Goal: Information Seeking & Learning: Learn about a topic

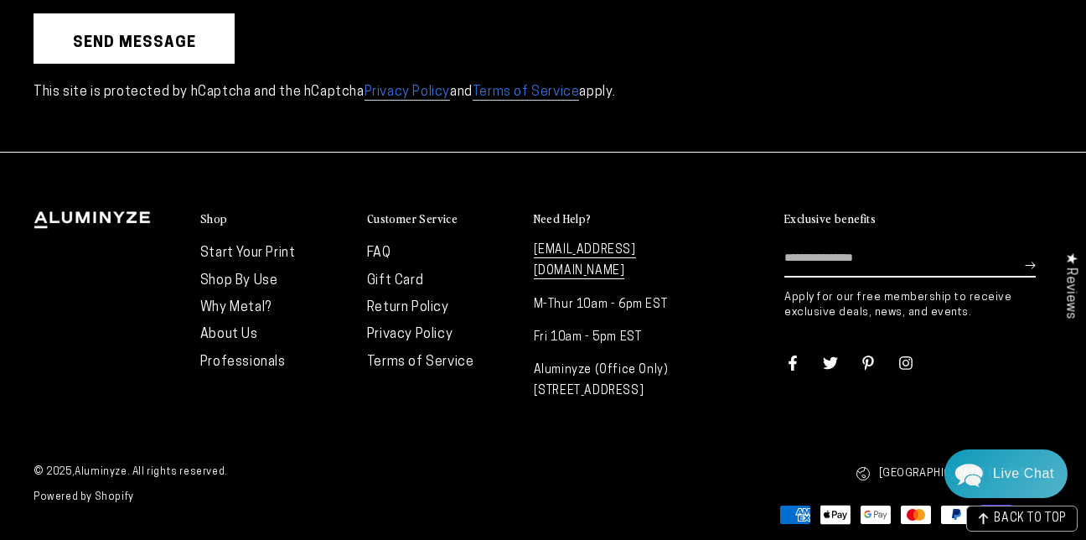
scroll to position [4446, 0]
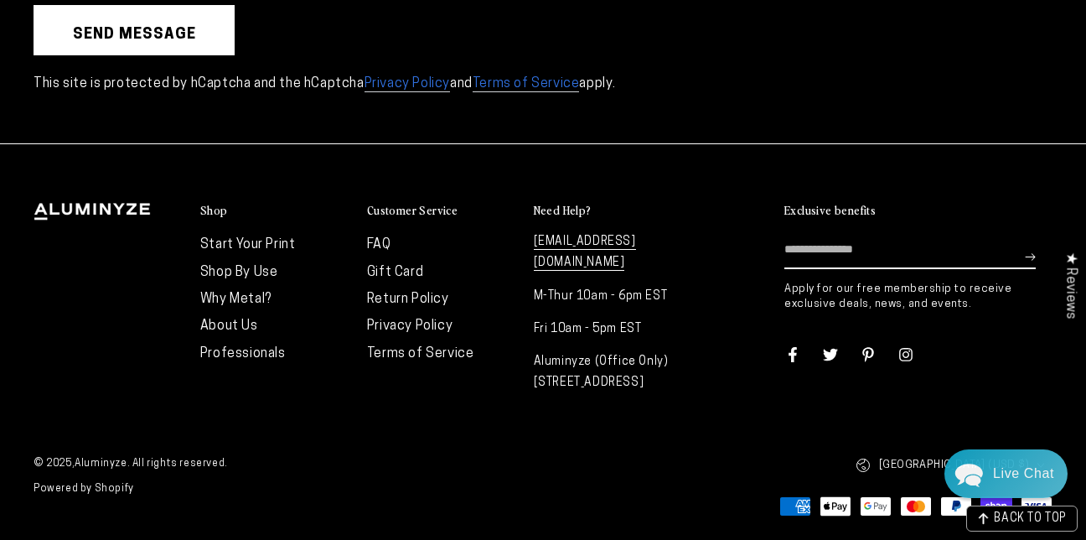
click at [377, 229] on details "Customer Service FAQ Gift Card Return Policy Privacy Policy Terms of Service" at bounding box center [442, 285] width 150 height 164
click at [370, 240] on link "FAQ" at bounding box center [379, 244] width 24 height 13
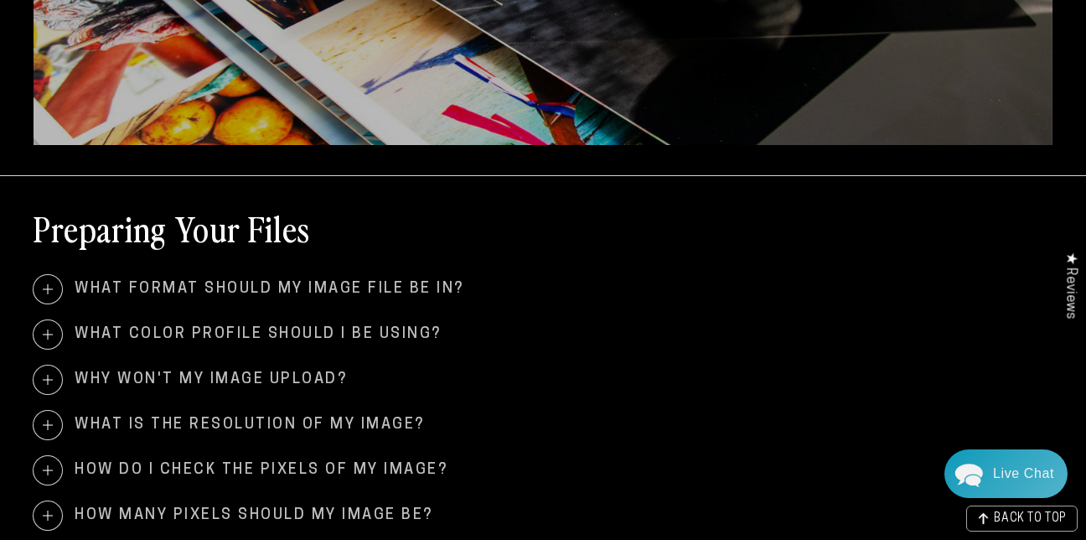
scroll to position [419, 0]
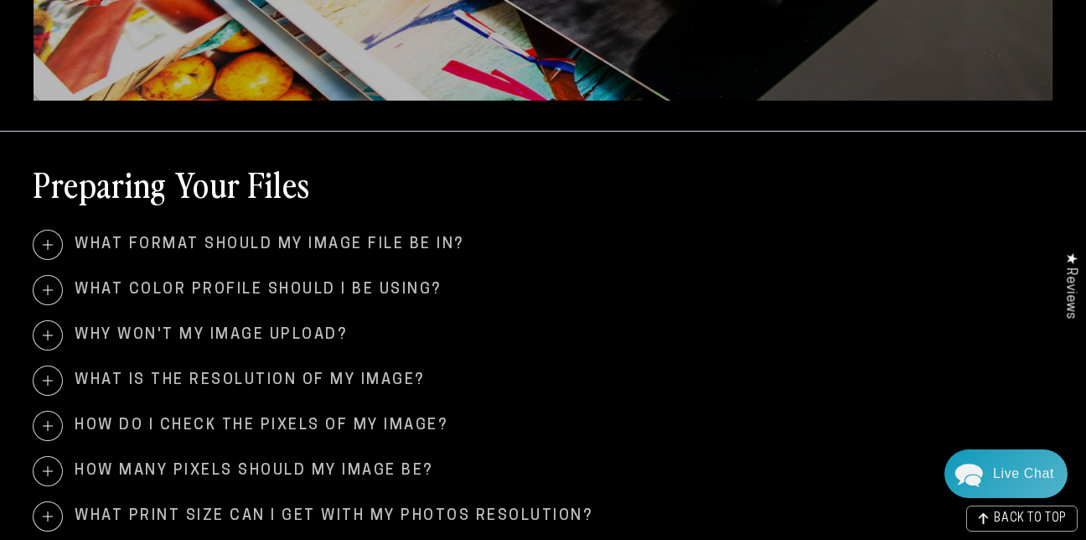
click at [54, 236] on span at bounding box center [48, 245] width 29 height 29
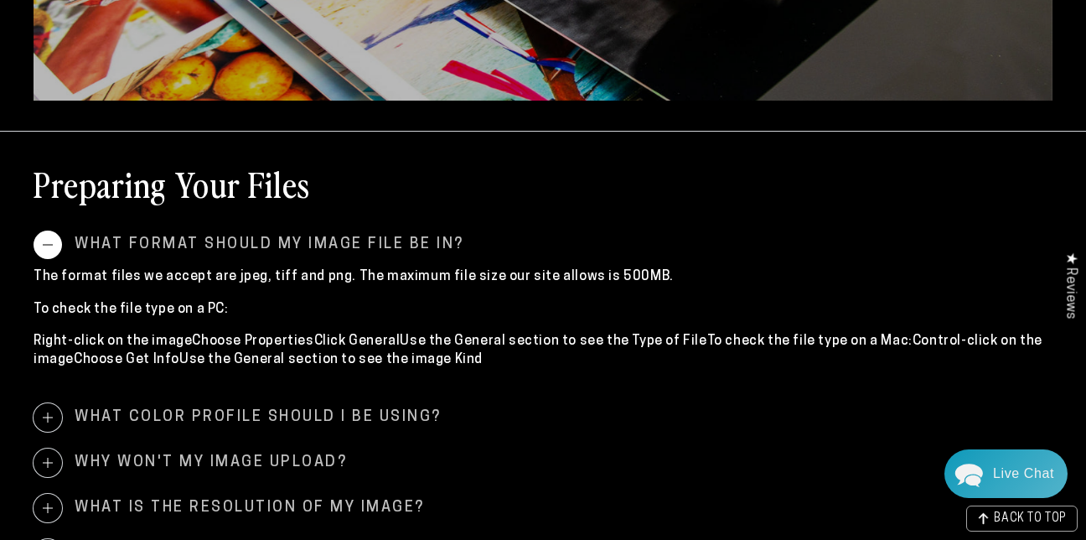
click at [48, 414] on span at bounding box center [48, 417] width 29 height 29
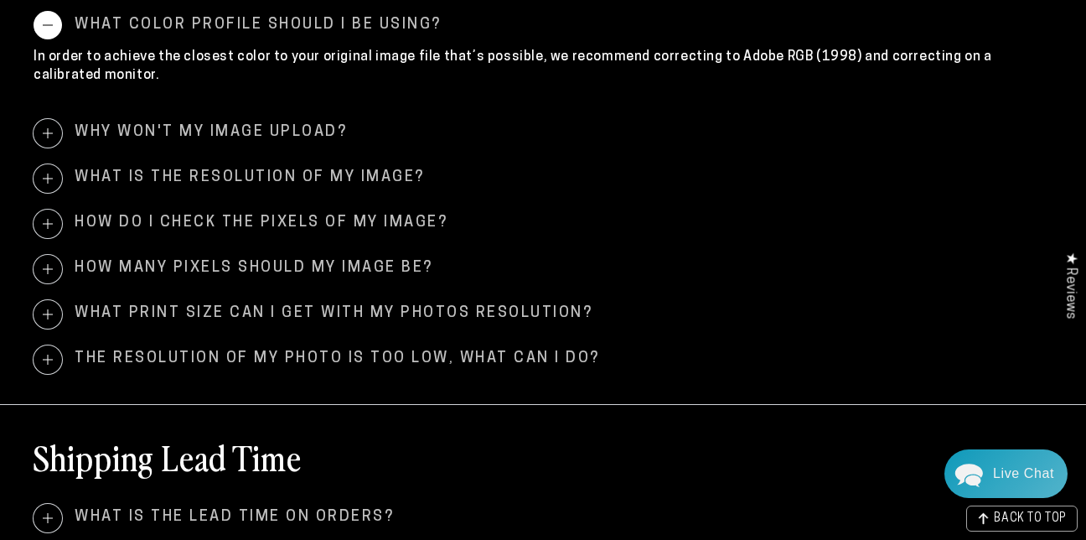
scroll to position [816, 0]
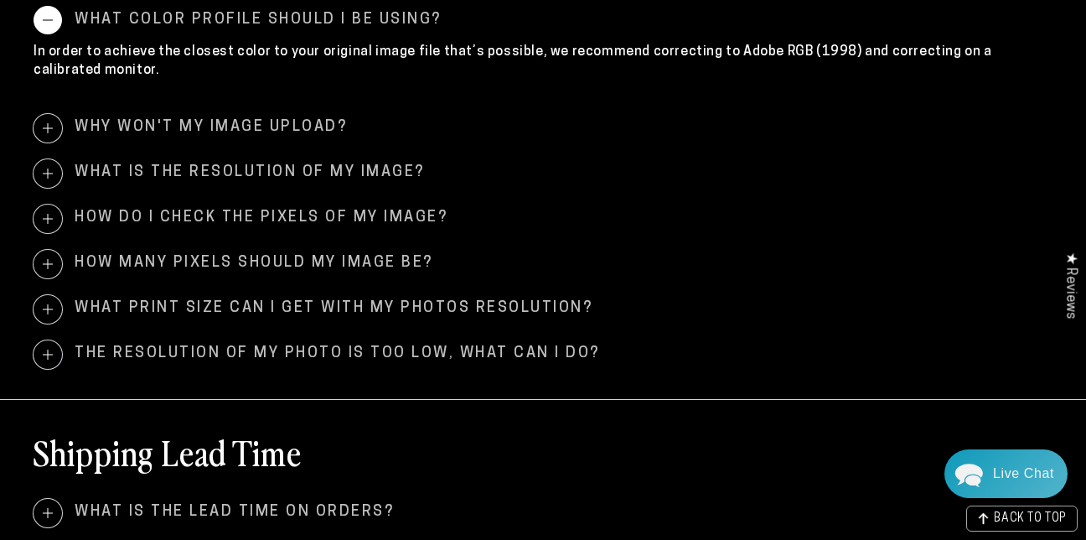
click at [57, 174] on span at bounding box center [48, 173] width 29 height 29
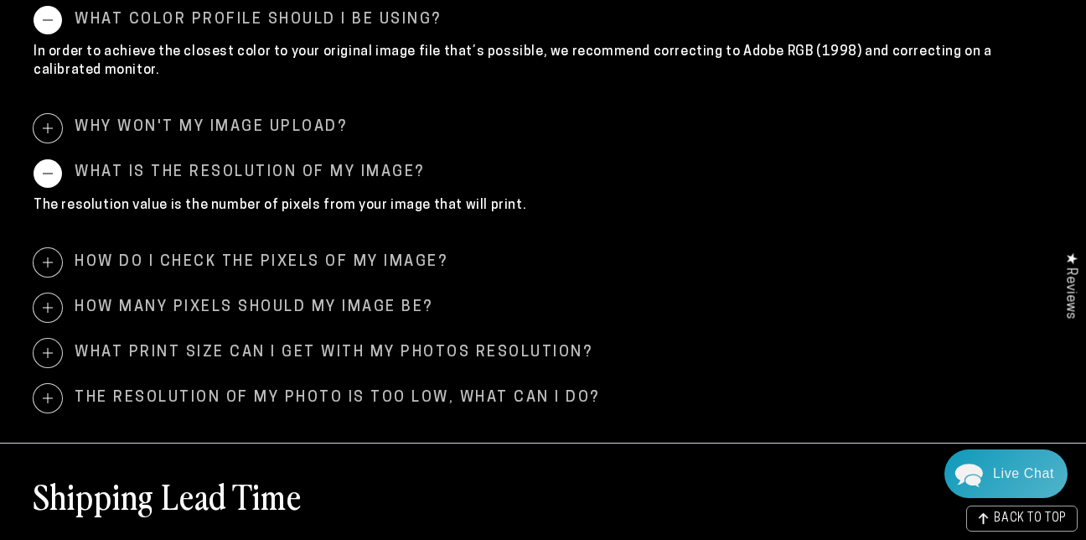
click at [44, 257] on span at bounding box center [48, 262] width 29 height 29
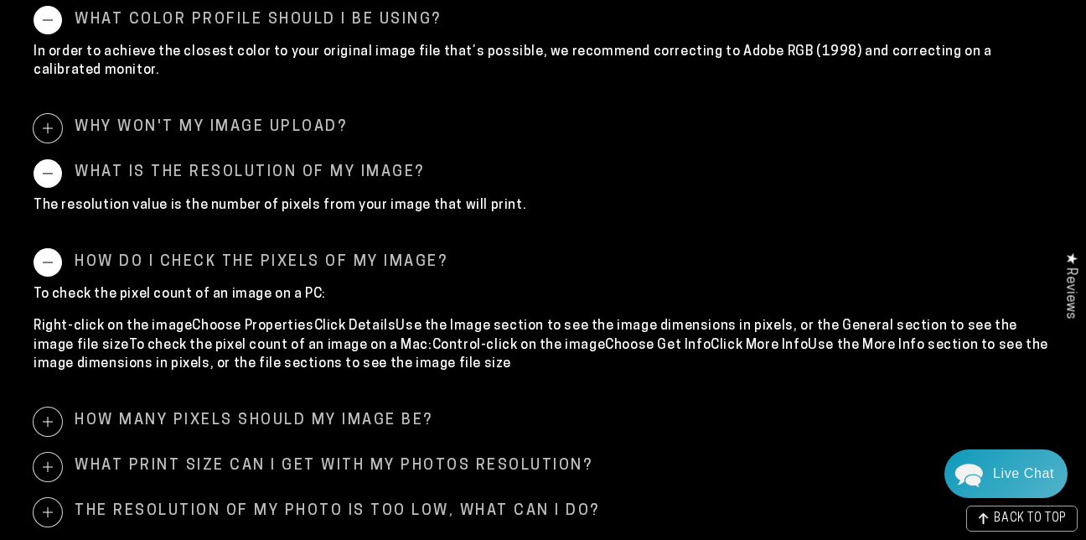
click at [42, 415] on span at bounding box center [48, 421] width 29 height 29
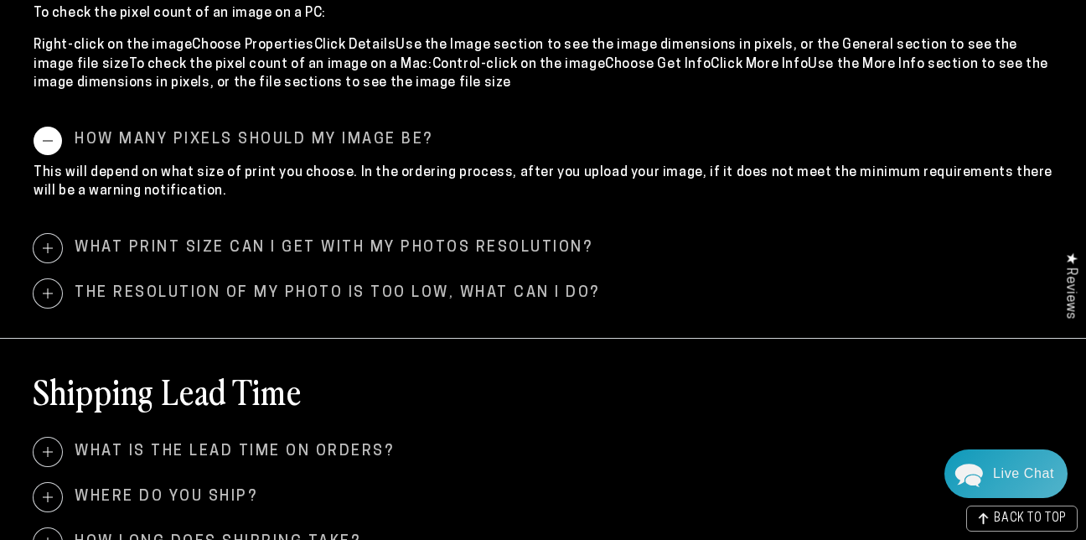
scroll to position [1102, 0]
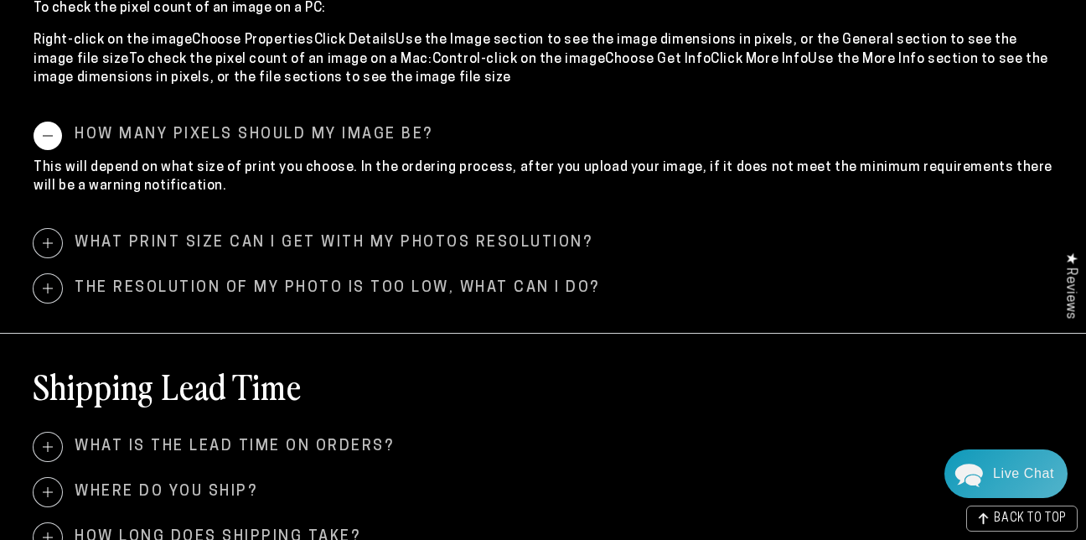
click at [44, 235] on span at bounding box center [48, 243] width 29 height 29
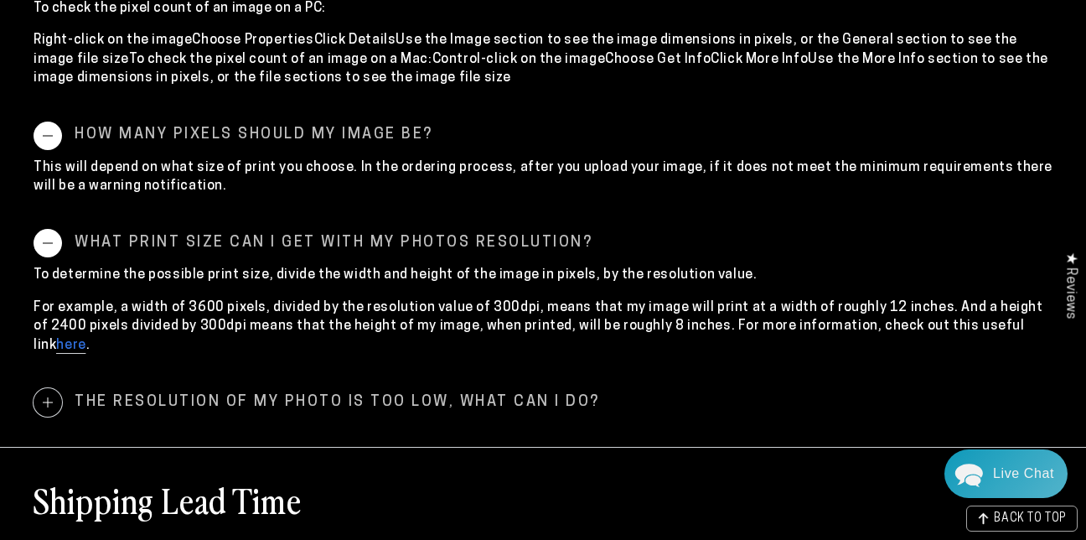
click at [86, 339] on link "here" at bounding box center [70, 346] width 29 height 15
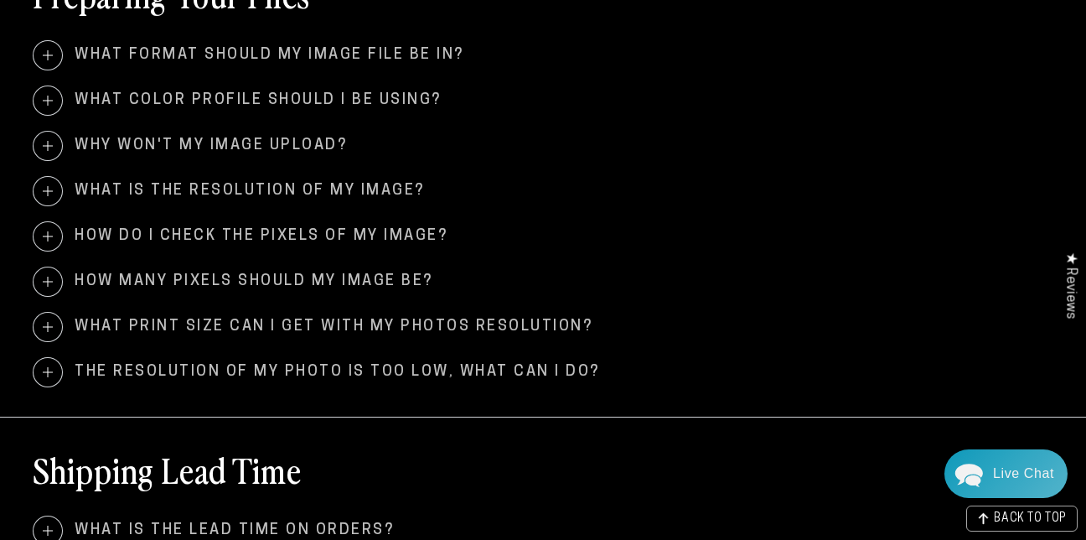
scroll to position [604, 0]
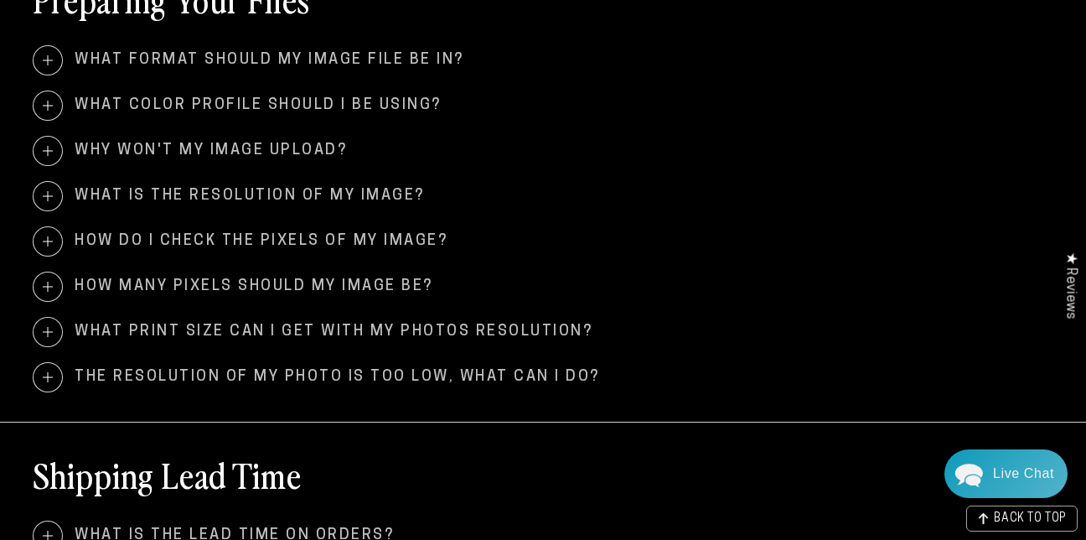
click at [44, 336] on span at bounding box center [48, 332] width 29 height 29
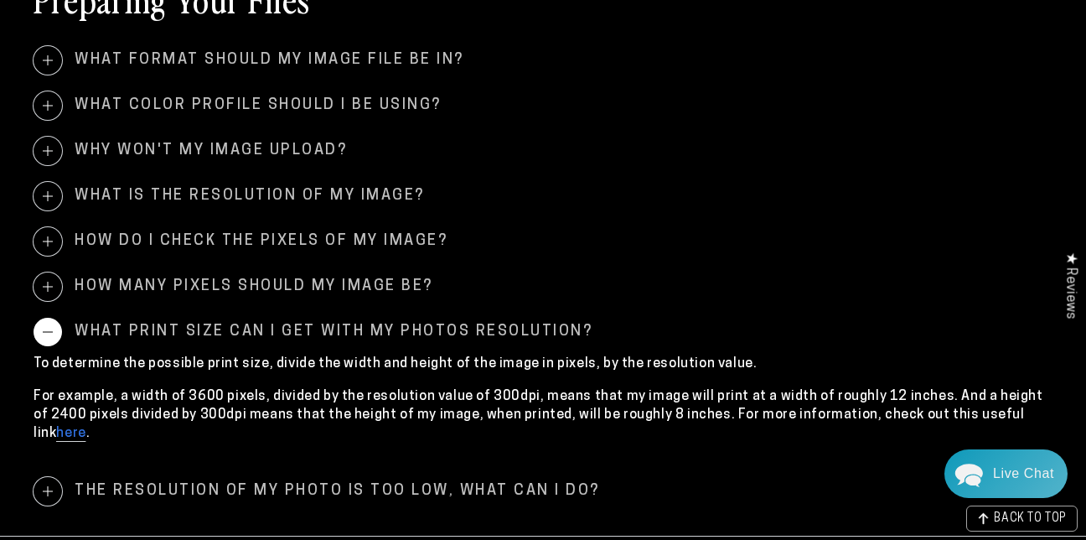
click at [86, 427] on link "here" at bounding box center [70, 434] width 29 height 15
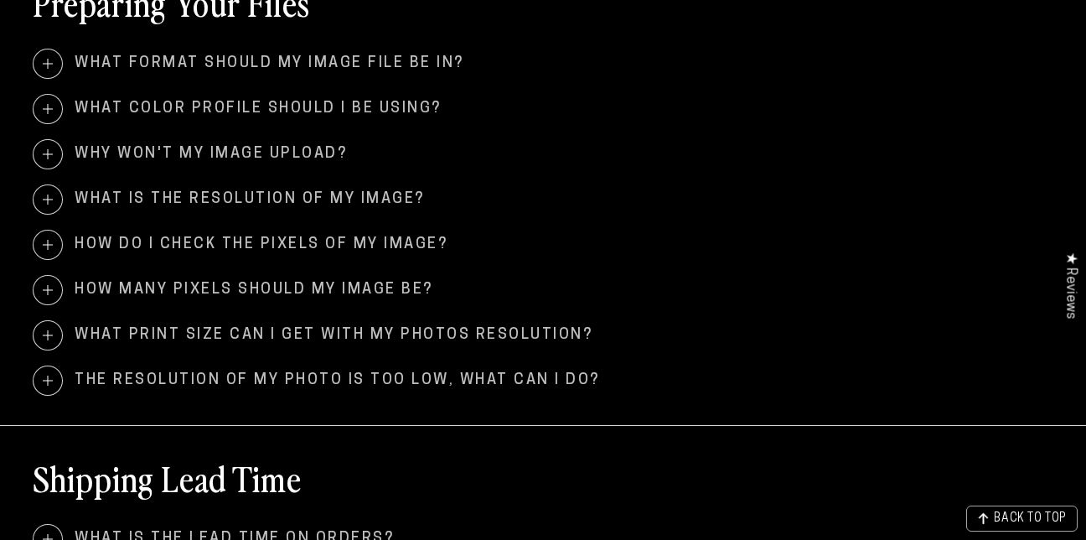
scroll to position [604, 0]
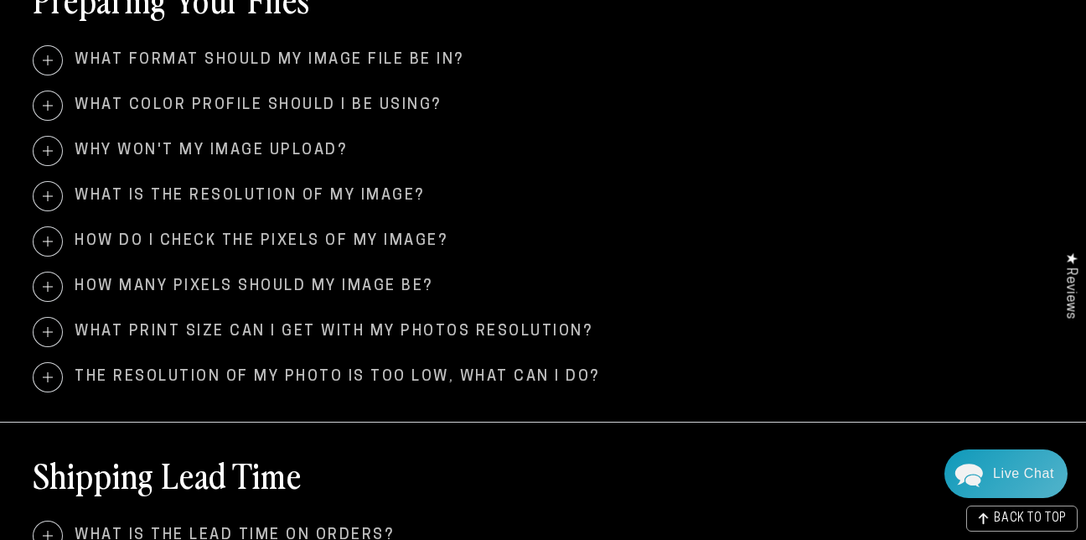
click at [50, 325] on span at bounding box center [48, 332] width 29 height 29
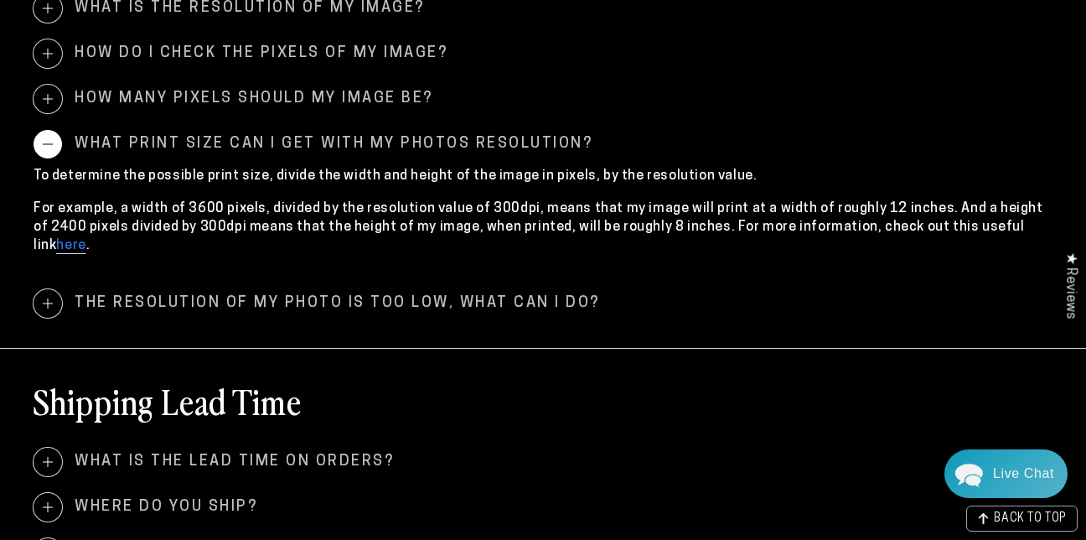
scroll to position [795, 0]
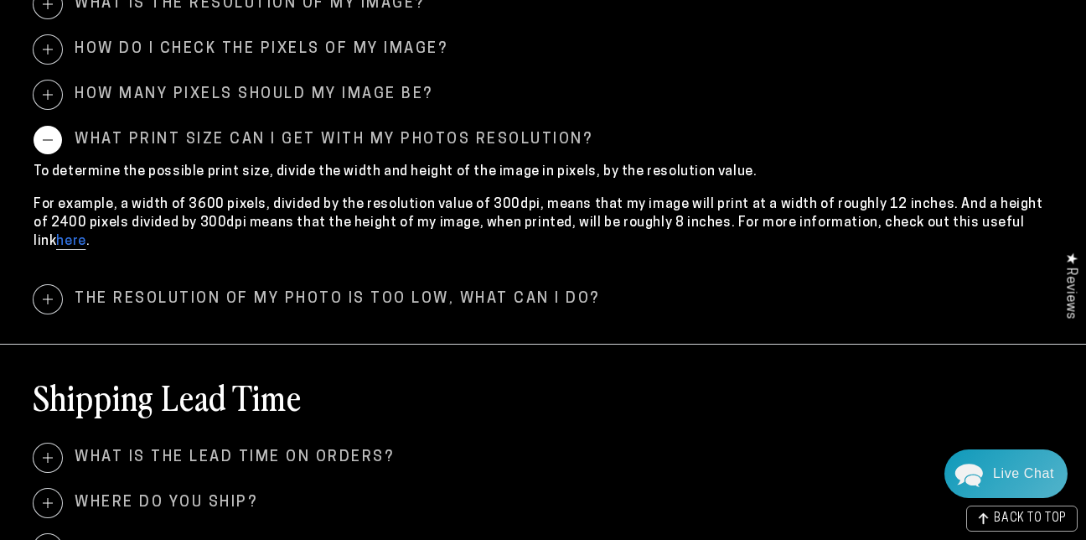
click at [50, 285] on span at bounding box center [48, 299] width 29 height 29
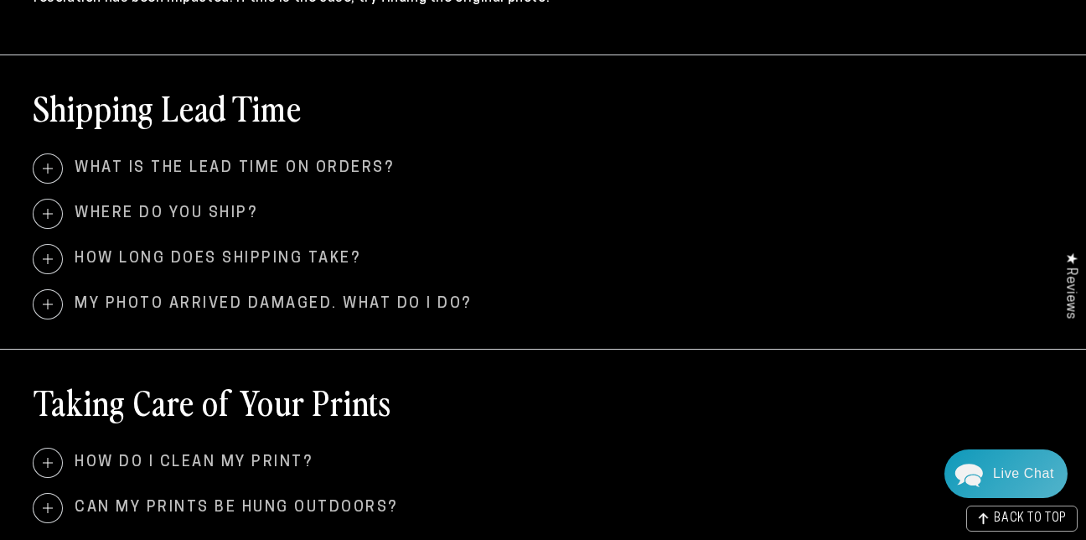
scroll to position [1189, 0]
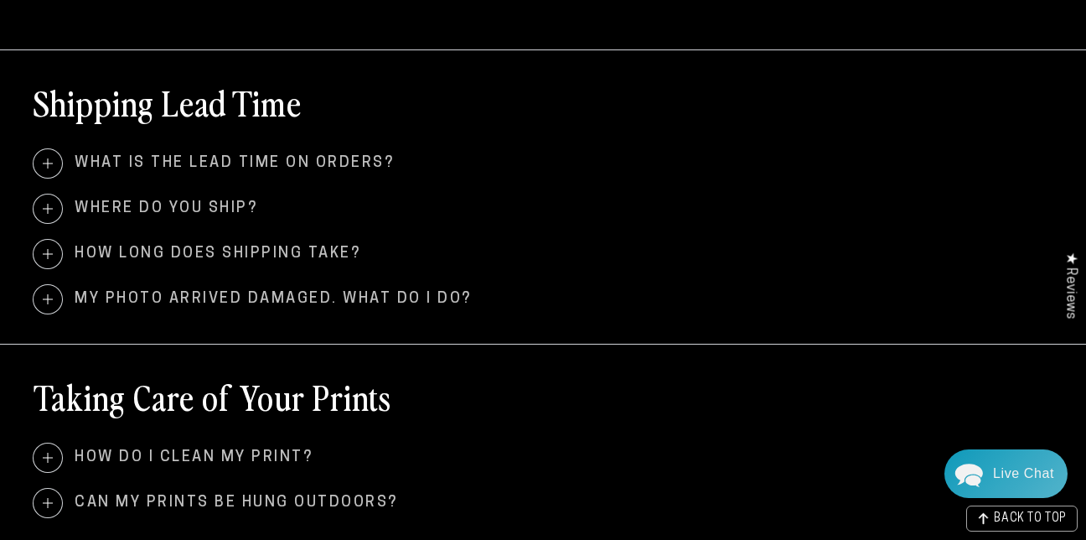
click at [53, 285] on span at bounding box center [48, 299] width 29 height 29
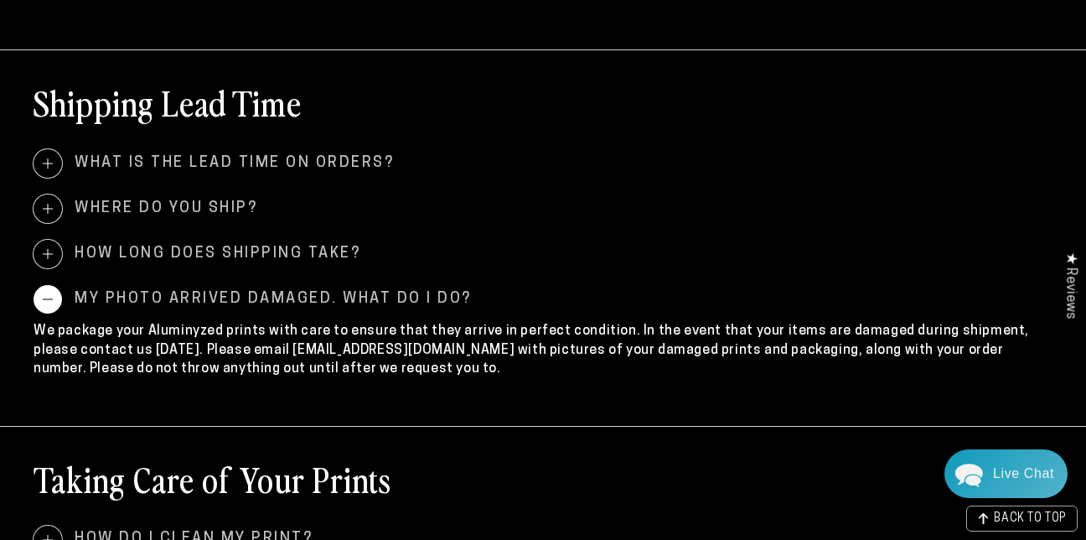
click at [49, 240] on span at bounding box center [48, 254] width 29 height 29
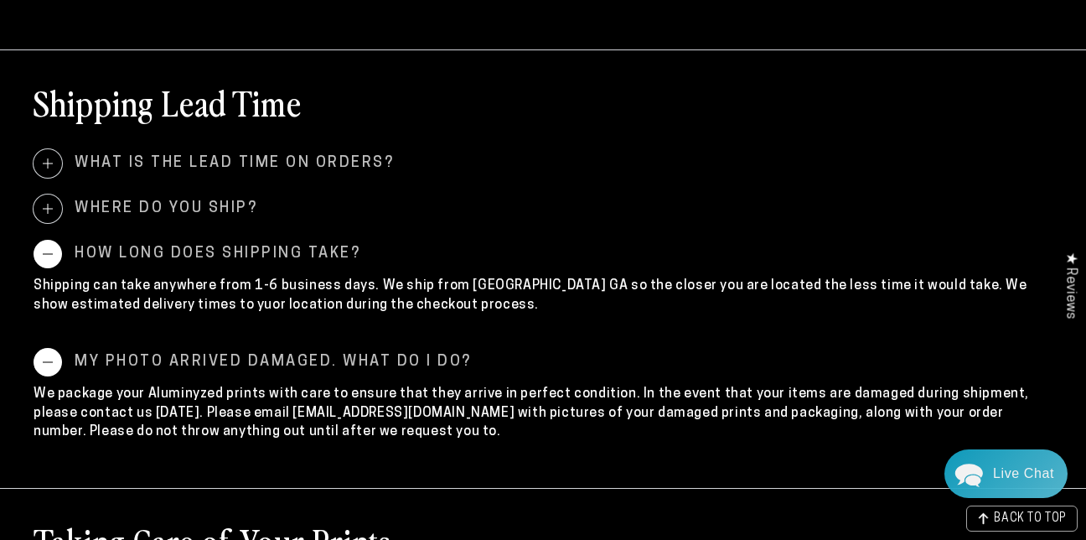
click at [45, 194] on span at bounding box center [48, 208] width 29 height 29
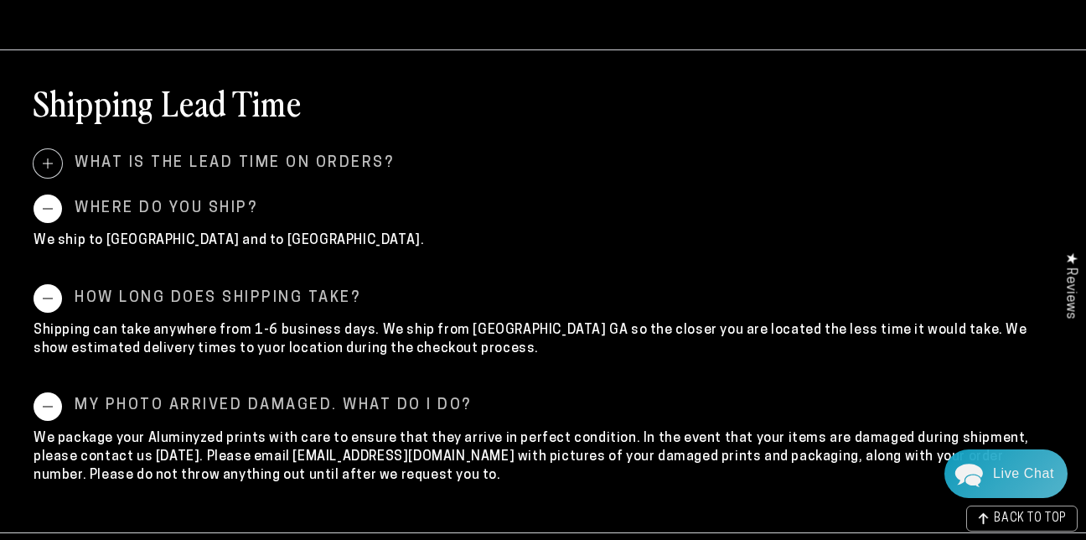
click at [51, 149] on span at bounding box center [48, 163] width 29 height 29
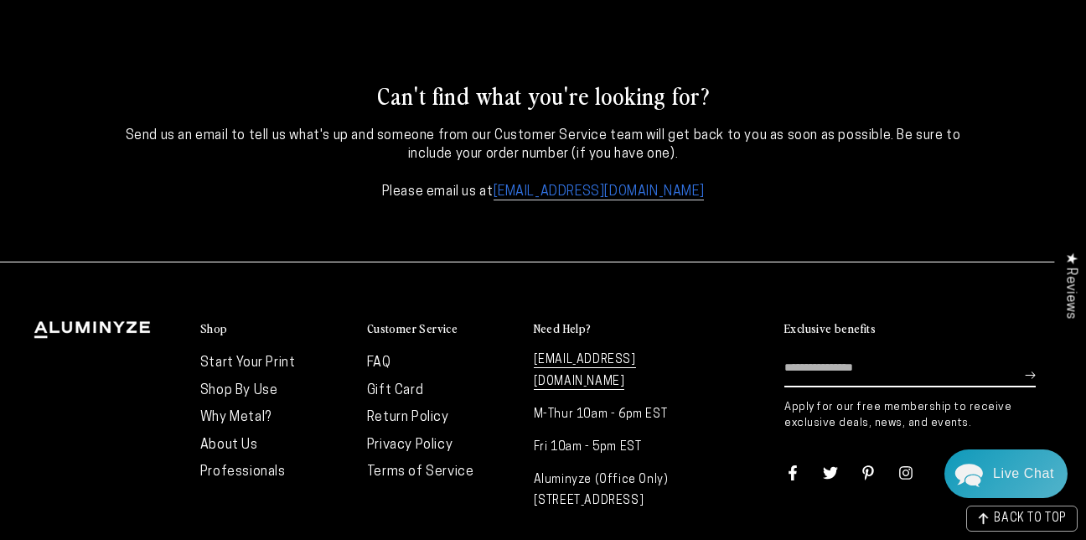
scroll to position [2449, 0]
